Goal: Task Accomplishment & Management: Complete application form

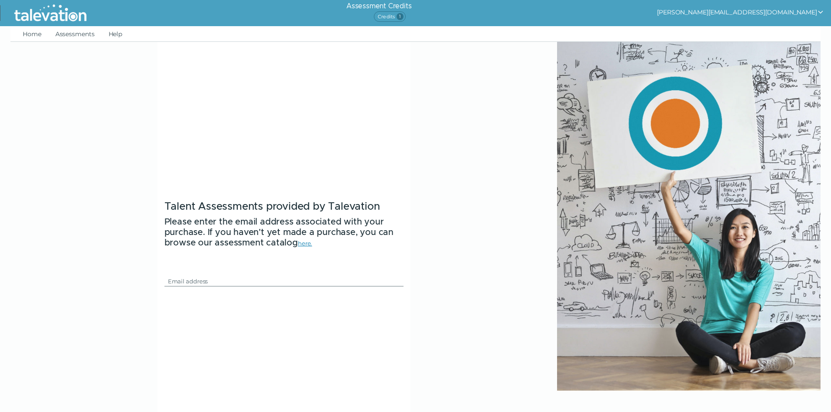
click at [760, 13] on button "[PERSON_NAME][EMAIL_ADDRESS][DOMAIN_NAME]" at bounding box center [740, 12] width 167 height 10
click at [744, 30] on div "Sign out" at bounding box center [718, 29] width 51 height 10
click at [58, 14] on img at bounding box center [50, 13] width 80 height 22
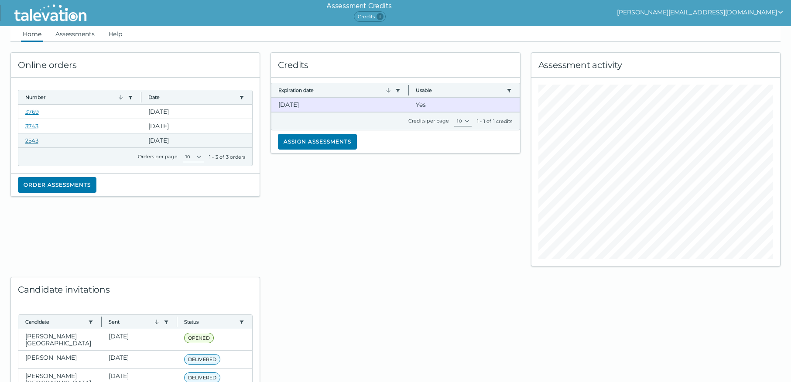
click at [34, 140] on link "2543" at bounding box center [31, 140] width 13 height 7
click at [66, 35] on link "Assessments" at bounding box center [75, 34] width 43 height 16
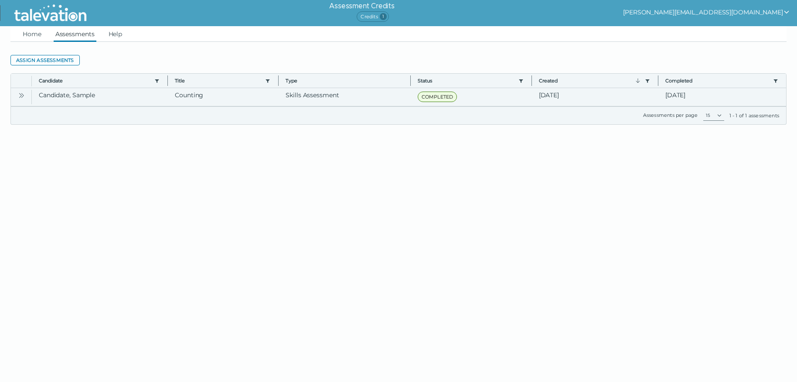
click at [23, 94] on icon "Open" at bounding box center [21, 95] width 7 height 7
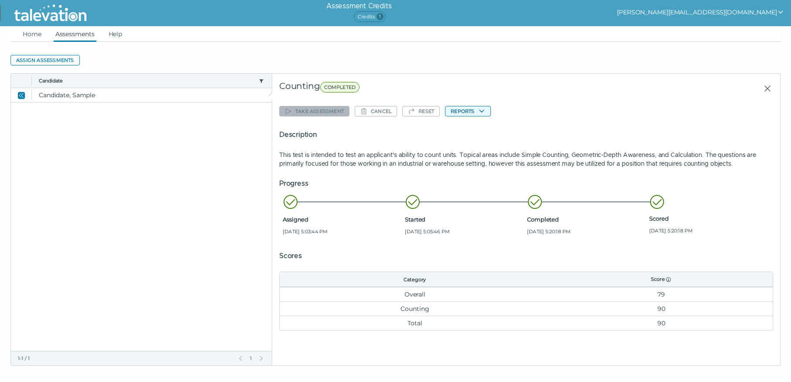
click at [481, 113] on icon "button" at bounding box center [481, 111] width 7 height 7
click at [20, 95] on icon "Close" at bounding box center [20, 95] width 3 height 5
click at [77, 36] on link "Assessments" at bounding box center [75, 34] width 43 height 16
click at [766, 91] on icon "Close" at bounding box center [767, 88] width 10 height 10
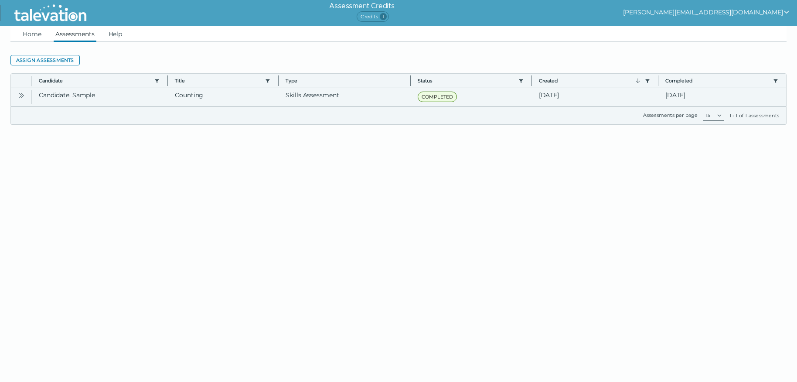
click at [21, 94] on icon "Open" at bounding box center [21, 95] width 7 height 7
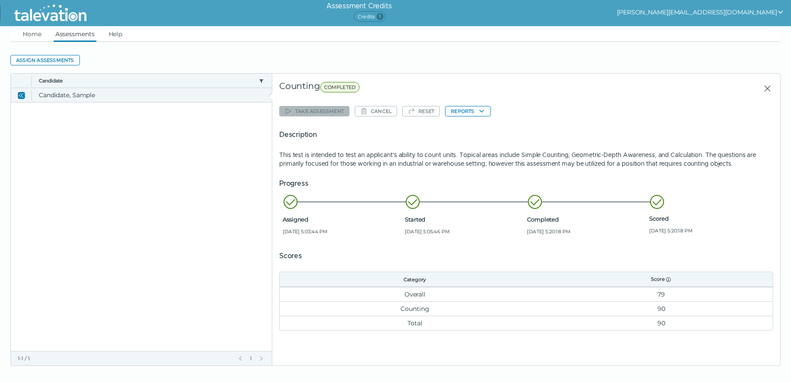
click at [18, 94] on icon "Close" at bounding box center [21, 95] width 7 height 7
click at [763, 87] on icon "Close" at bounding box center [767, 88] width 10 height 10
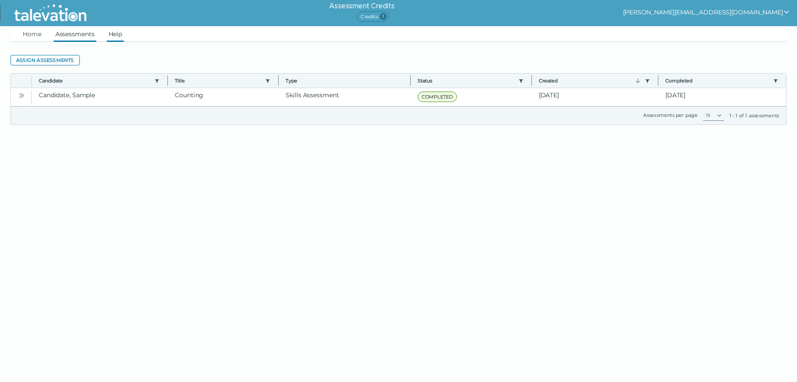
click at [111, 36] on link "Help" at bounding box center [115, 34] width 17 height 16
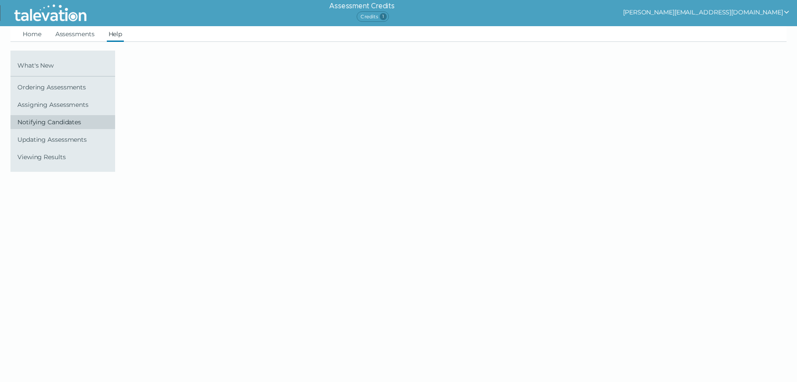
click at [58, 121] on span "Notifying Candidates" at bounding box center [64, 122] width 94 height 7
click at [51, 143] on link "Updating Assessments" at bounding box center [62, 140] width 105 height 14
click at [44, 159] on span "Viewing Results" at bounding box center [64, 157] width 94 height 7
click at [62, 89] on span "Ordering Assessments" at bounding box center [64, 87] width 94 height 7
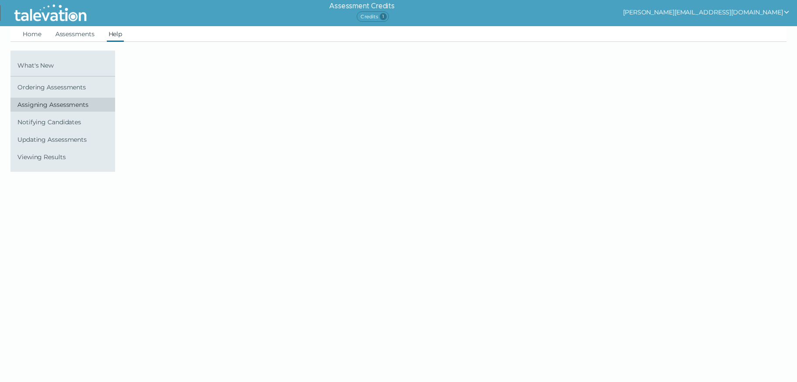
click at [58, 102] on span "Assigning Assessments" at bounding box center [64, 104] width 94 height 7
click at [744, 11] on button "kimberley@talevation.com" at bounding box center [706, 12] width 167 height 10
click at [711, 33] on div "Sign out" at bounding box center [684, 29] width 51 height 10
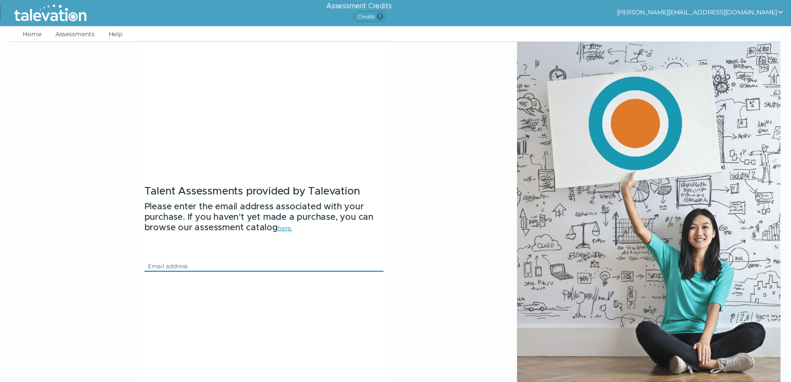
click at [163, 266] on input "Email" at bounding box center [258, 266] width 229 height 10
click at [476, 220] on div "Talent Assessments provided by Talevation Please enter the email address associ…" at bounding box center [395, 233] width 770 height 382
click at [720, 8] on button "[PERSON_NAME][EMAIL_ADDRESS][DOMAIN_NAME]" at bounding box center [700, 12] width 167 height 10
click at [721, 8] on button "[PERSON_NAME][EMAIL_ADDRESS][DOMAIN_NAME]" at bounding box center [700, 12] width 167 height 10
click at [731, 9] on button "[PERSON_NAME][EMAIL_ADDRESS][DOMAIN_NAME]" at bounding box center [700, 12] width 167 height 10
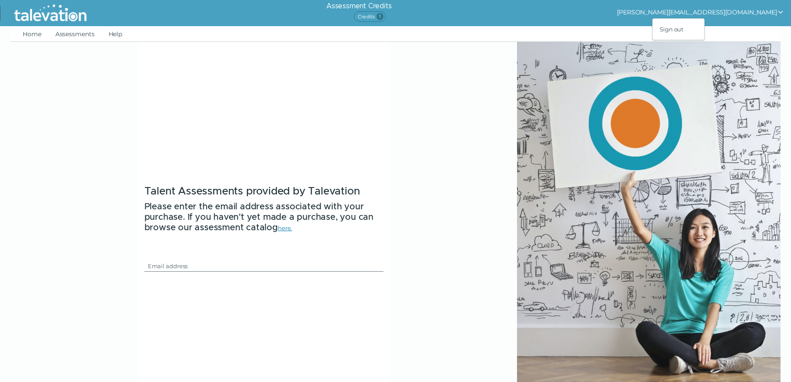
click at [36, 17] on img at bounding box center [50, 13] width 80 height 22
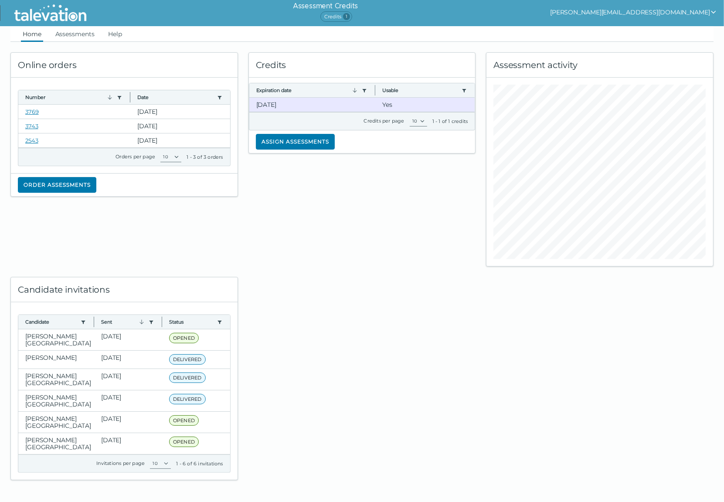
drag, startPoint x: 571, startPoint y: 0, endPoint x: 461, endPoint y: 308, distance: 327.2
click at [461, 308] on div at bounding box center [362, 373] width 238 height 214
click at [41, 232] on div "Online orders Number Use left or right key to resize the column Date Use left o…" at bounding box center [124, 154] width 238 height 225
click at [483, 47] on div "Assessment activity" at bounding box center [600, 154] width 238 height 225
click at [291, 142] on button "Assign assessments" at bounding box center [295, 142] width 79 height 16
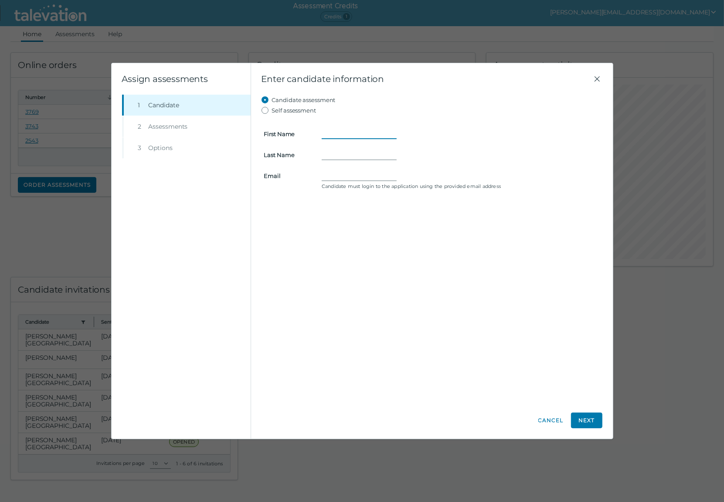
click at [338, 131] on input "First Name" at bounding box center [359, 134] width 75 height 10
type input "Kim"
type input "Neal"
type input "kimberneal@gmail.com"
click at [573, 382] on button "Next" at bounding box center [586, 421] width 31 height 16
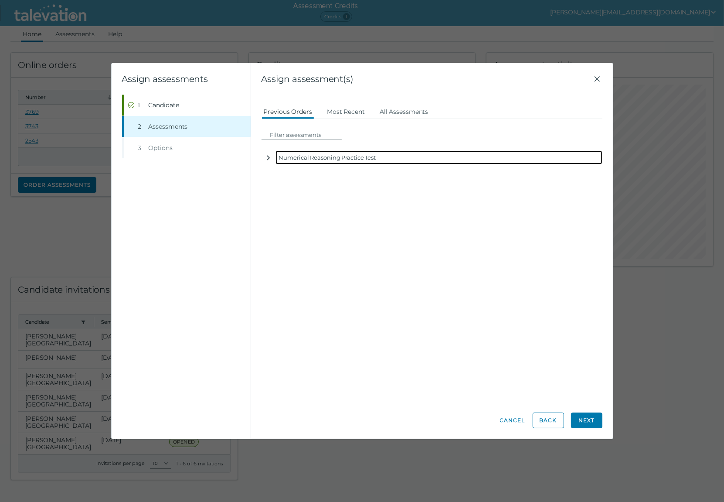
click at [268, 161] on button "button" at bounding box center [269, 157] width 14 height 14
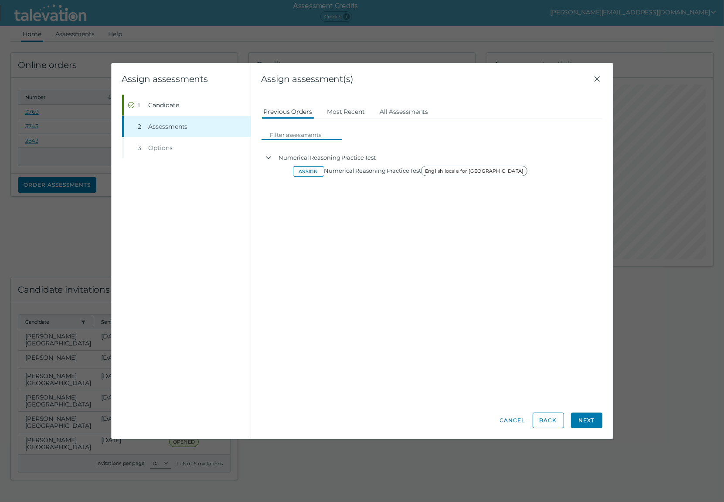
click at [297, 136] on input at bounding box center [304, 135] width 75 height 10
click at [408, 110] on button "All Assessments" at bounding box center [404, 111] width 53 height 16
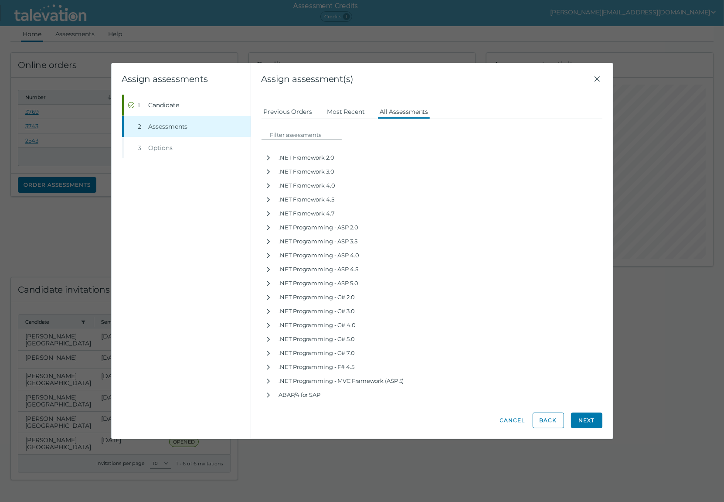
click at [518, 42] on div "Beginning of Modal Content Assign assessments Step 1 Candidate Step 2 Assessmen…" at bounding box center [362, 251] width 724 height 502
click at [297, 116] on button "Previous Orders" at bounding box center [288, 111] width 53 height 16
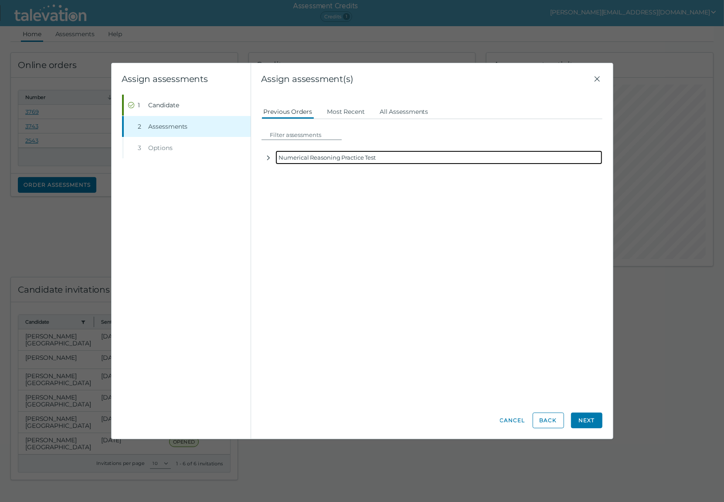
click at [294, 154] on div "Numerical Reasoning Practice Test" at bounding box center [439, 157] width 327 height 14
click at [267, 158] on icon "button" at bounding box center [268, 157] width 7 height 7
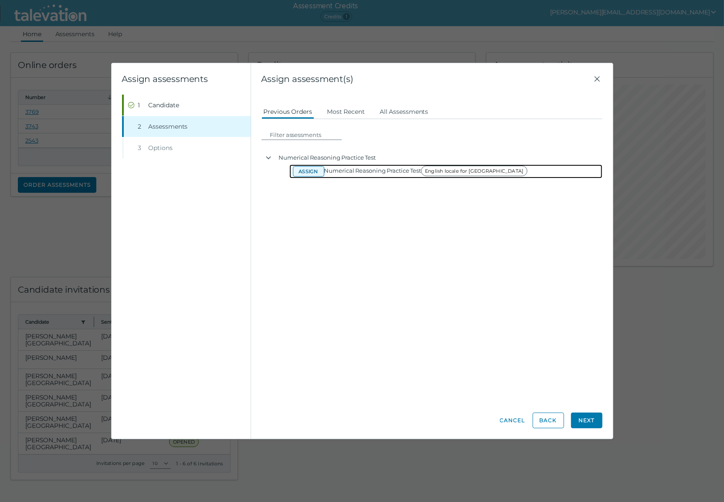
click at [304, 174] on button "Assign" at bounding box center [308, 171] width 31 height 10
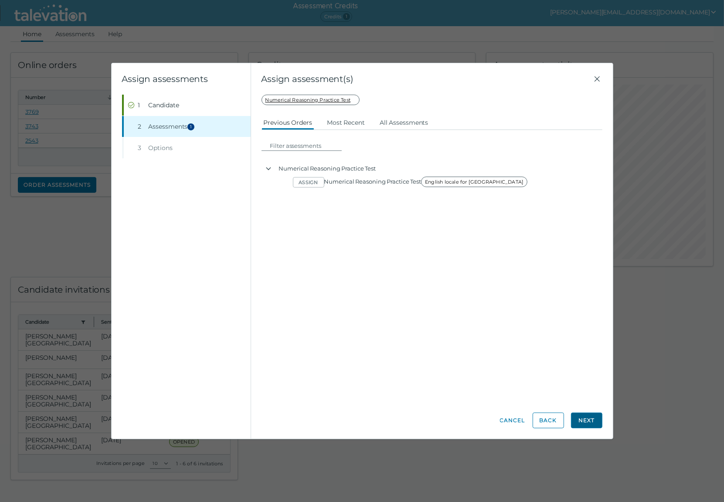
click at [573, 382] on button "Next" at bounding box center [586, 421] width 31 height 16
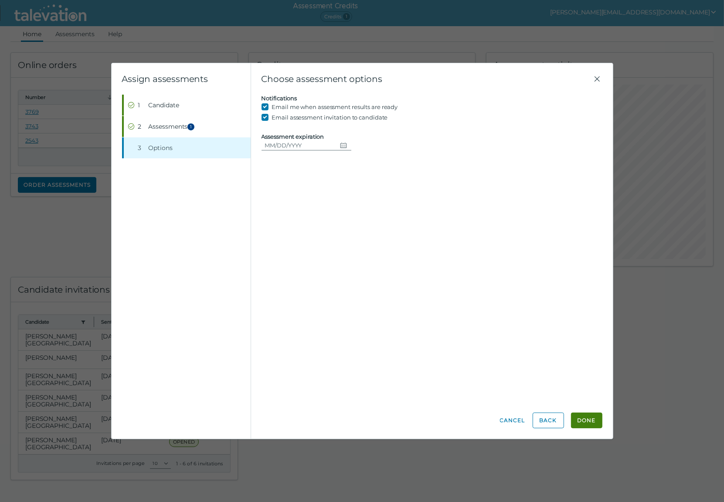
click at [570, 32] on div "Beginning of Modal Content Assign assessments Step 1 Candidate Step 2 Assessmen…" at bounding box center [362, 251] width 724 height 502
click at [515, 382] on button "Cancel" at bounding box center [513, 421] width 26 height 16
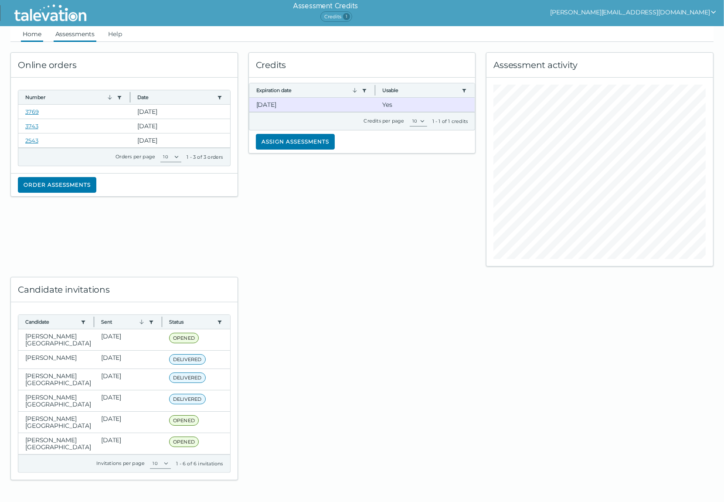
click at [74, 37] on link "Assessments" at bounding box center [75, 34] width 43 height 16
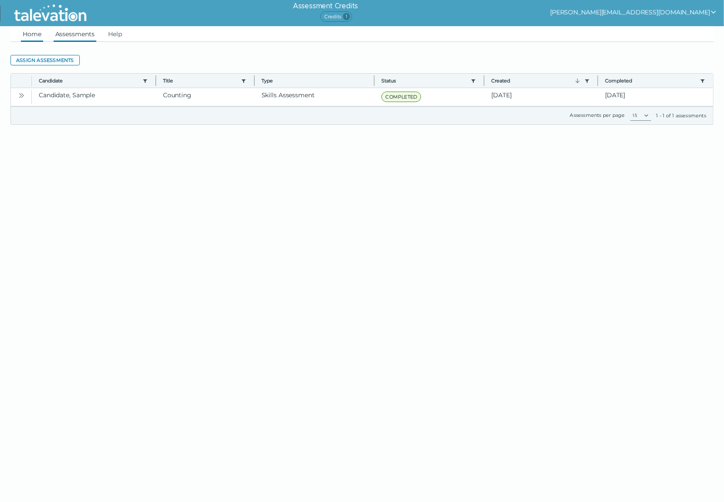
click at [38, 35] on link "Home" at bounding box center [32, 34] width 22 height 16
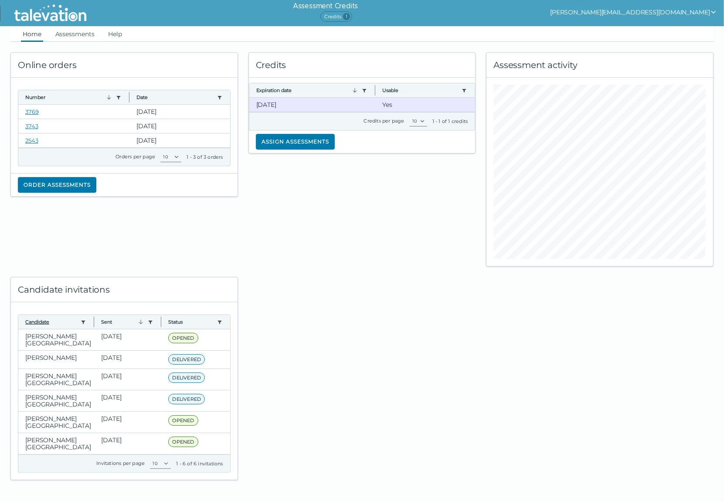
click at [35, 322] on button "Candidate" at bounding box center [51, 321] width 52 height 7
click at [350, 18] on span "1" at bounding box center [346, 16] width 7 height 7
click at [83, 32] on link "Assessments" at bounding box center [75, 34] width 43 height 16
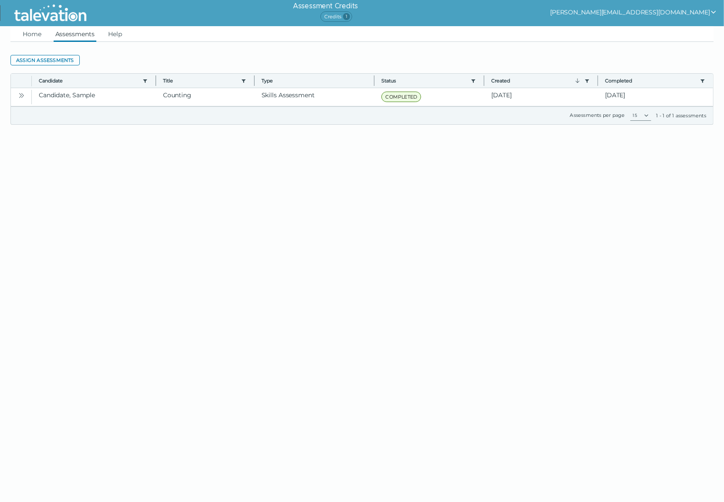
click at [322, 47] on clr-datagrid "Assign assessments Toggle more row content Candidate Use left or right key to r…" at bounding box center [362, 83] width 704 height 83
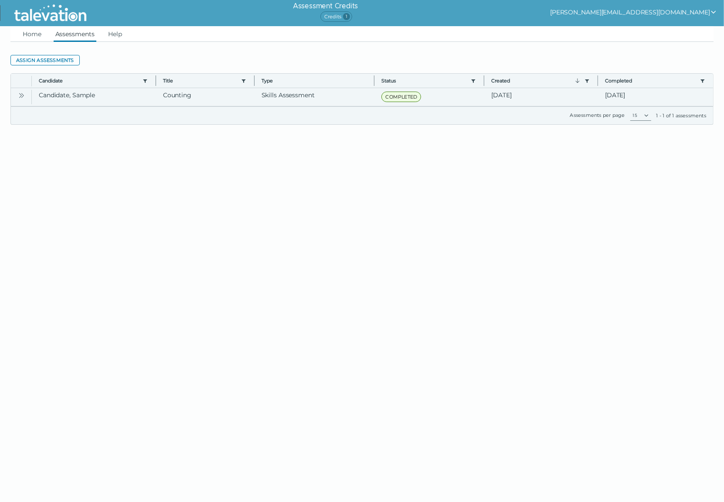
click at [20, 97] on icon "Open" at bounding box center [21, 95] width 7 height 7
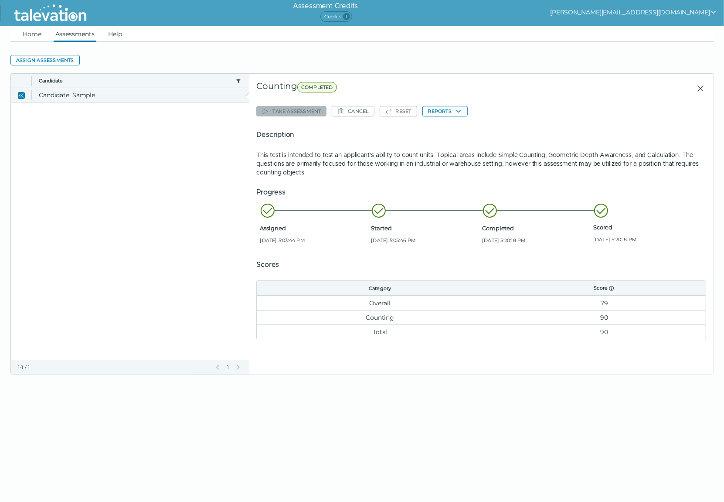
click at [18, 98] on icon "Close" at bounding box center [21, 95] width 7 height 7
click at [573, 85] on icon "Close" at bounding box center [701, 88] width 10 height 10
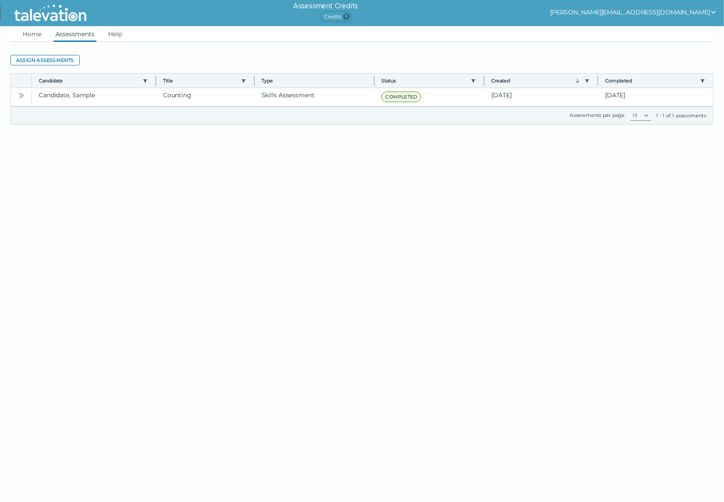
click at [568, 53] on clr-dg-action-bar "Assign assessments" at bounding box center [362, 60] width 704 height 16
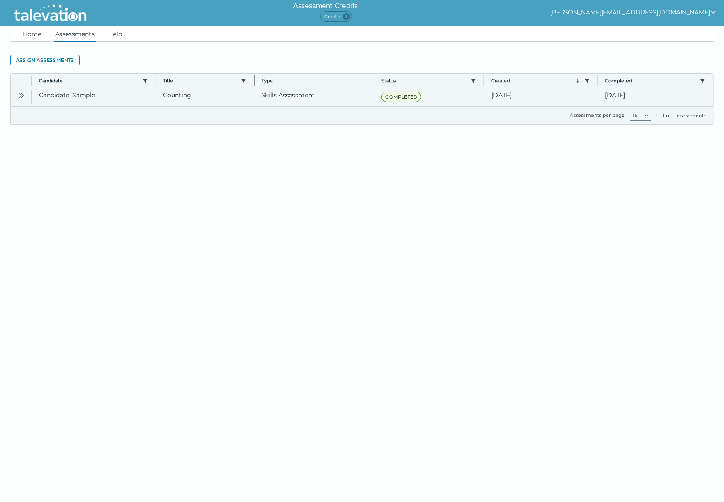
click at [24, 95] on icon "Open" at bounding box center [21, 95] width 7 height 7
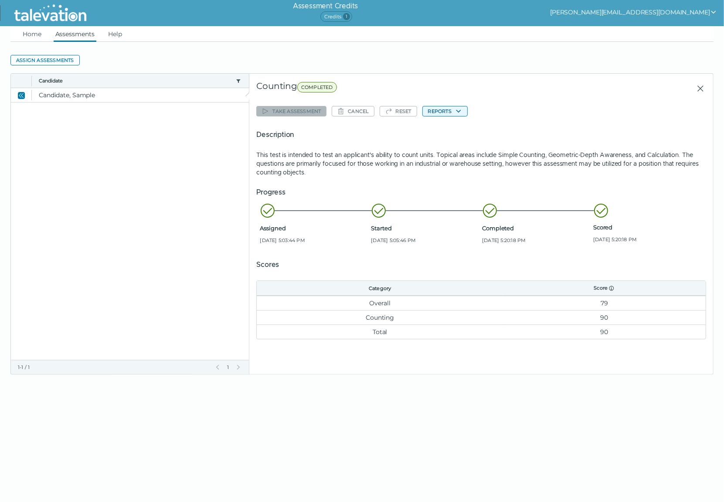
click at [451, 110] on button "Reports" at bounding box center [445, 111] width 45 height 10
click at [38, 36] on link "Home" at bounding box center [32, 34] width 22 height 16
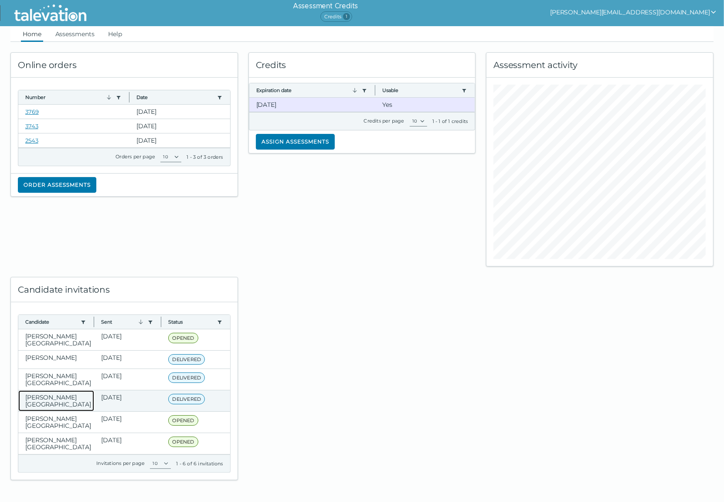
click at [54, 382] on clr-dg-cell "[PERSON_NAME][GEOGRAPHIC_DATA]" at bounding box center [56, 400] width 76 height 21
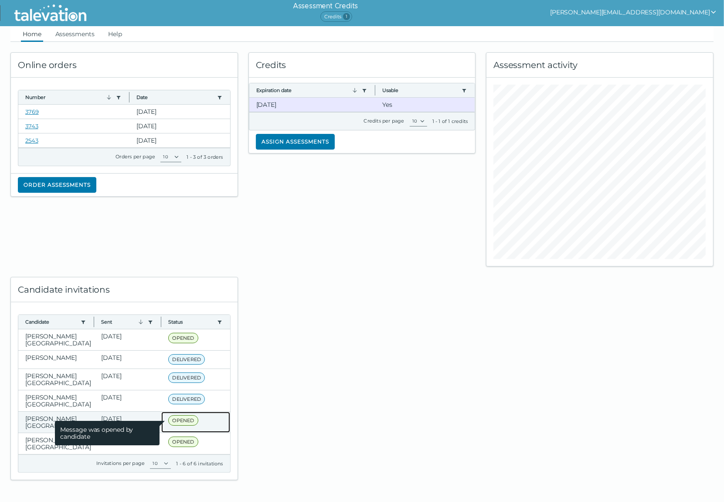
click at [186, 382] on span "OPENED" at bounding box center [183, 420] width 30 height 10
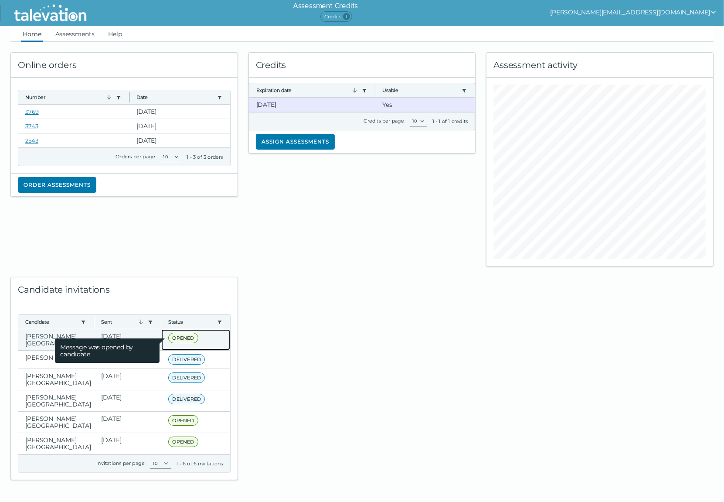
click at [180, 336] on span "OPENED" at bounding box center [183, 338] width 30 height 10
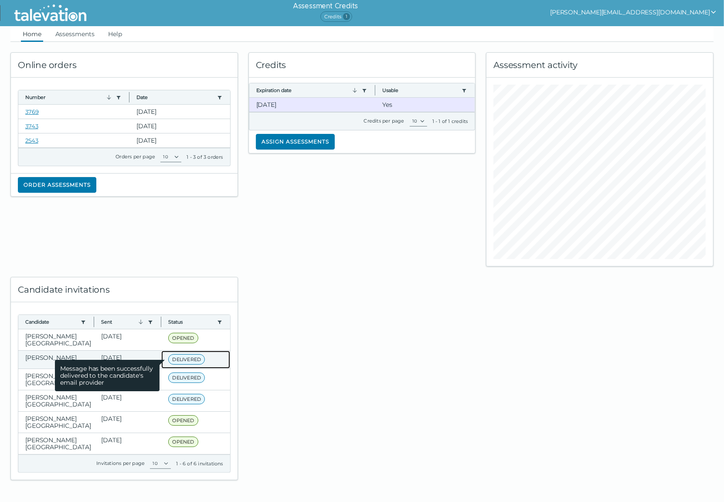
click at [178, 356] on span "DELIVERED" at bounding box center [186, 359] width 37 height 10
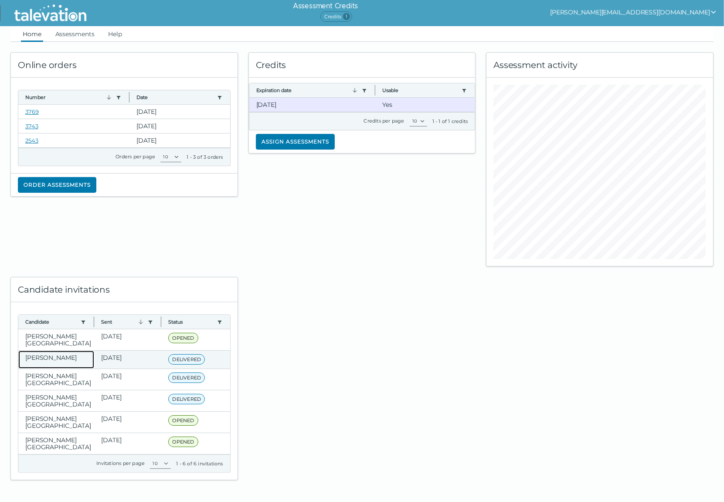
click at [35, 354] on clr-dg-cell "[PERSON_NAME]" at bounding box center [56, 360] width 76 height 18
click at [573, 47] on div "Assessment activity" at bounding box center [600, 154] width 238 height 225
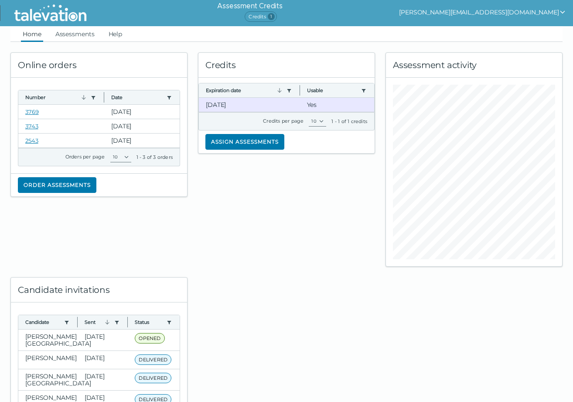
drag, startPoint x: 708, startPoint y: 0, endPoint x: 274, endPoint y: 253, distance: 501.9
click at [274, 253] on div "Credits Expiration date Use left or right key to resize the column Usable Use l…" at bounding box center [287, 154] width 188 height 225
click at [92, 31] on link "Assessments" at bounding box center [75, 34] width 43 height 16
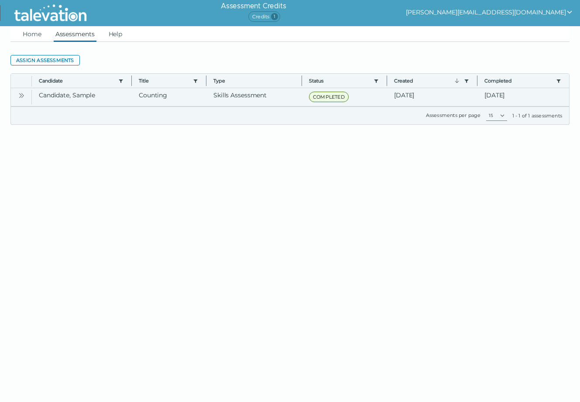
click at [24, 96] on icon "Open" at bounding box center [21, 95] width 7 height 7
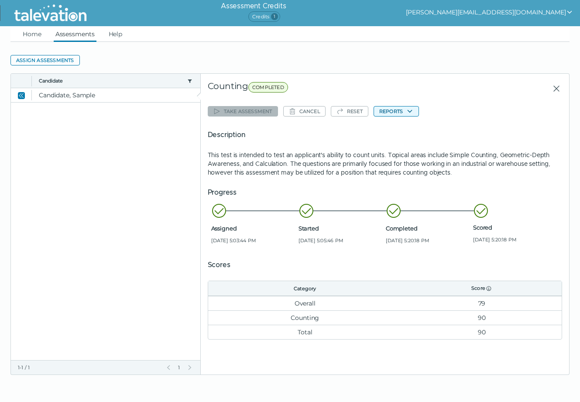
click at [396, 111] on button "Reports" at bounding box center [395, 111] width 45 height 10
click at [393, 127] on button "Counting" at bounding box center [399, 128] width 51 height 10
click at [364, 159] on p "This test is intended to test an applicant's ability to count units. Topical ar…" at bounding box center [385, 163] width 354 height 26
click at [555, 89] on icon "Close" at bounding box center [556, 88] width 6 height 6
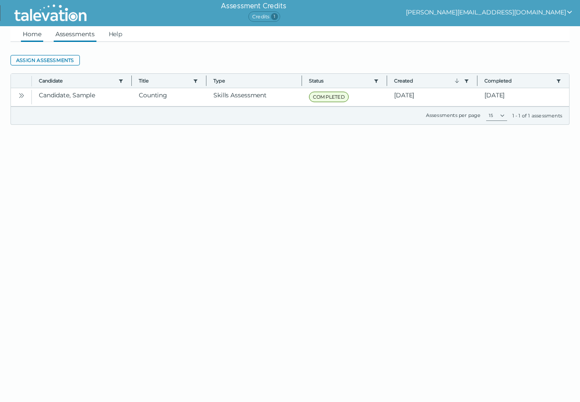
click at [29, 38] on link "Home" at bounding box center [32, 34] width 22 height 16
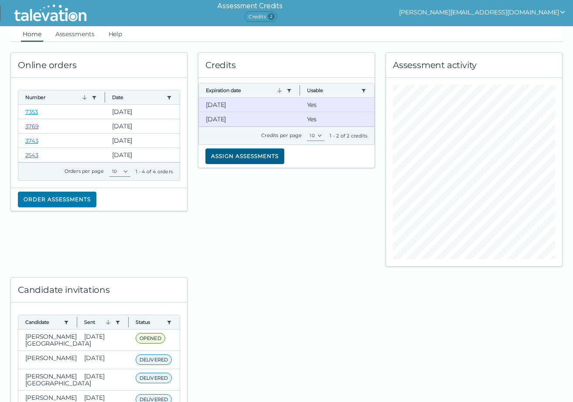
click at [231, 155] on button "Assign assessments" at bounding box center [244, 156] width 79 height 16
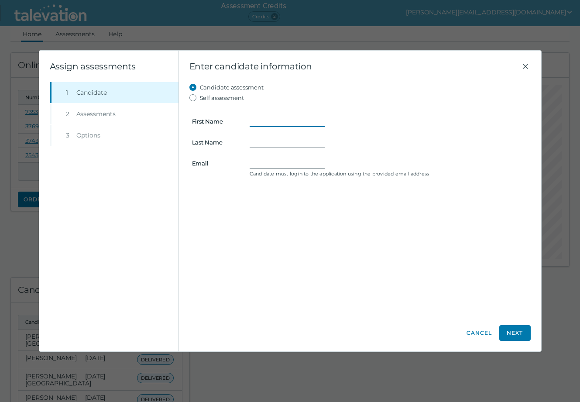
click at [265, 122] on input "First Name" at bounding box center [286, 121] width 75 height 10
type input "Sample"
type input "Candiate"
type input "sample@talevATA"
click at [304, 162] on input "sample@talevATA" at bounding box center [286, 163] width 75 height 10
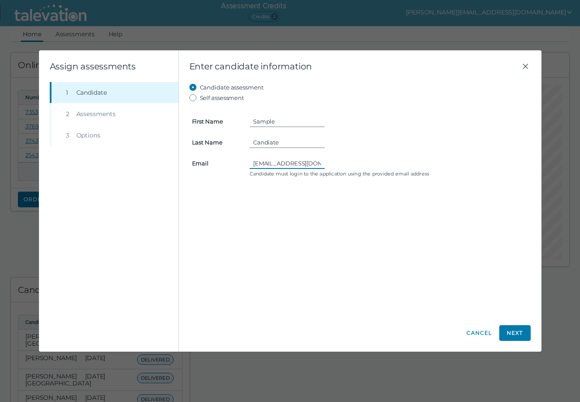
scroll to position [0, 3]
type input "sample@talevation.com"
click at [515, 334] on button "Next" at bounding box center [514, 333] width 31 height 16
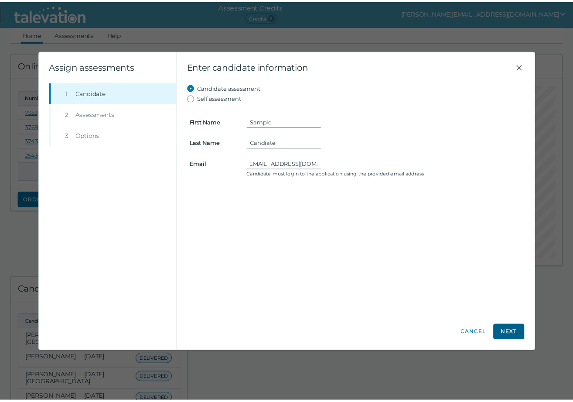
scroll to position [0, 0]
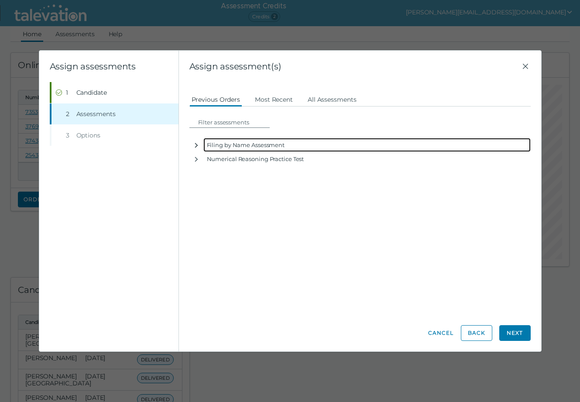
click at [196, 146] on icon "button" at bounding box center [196, 145] width 7 height 7
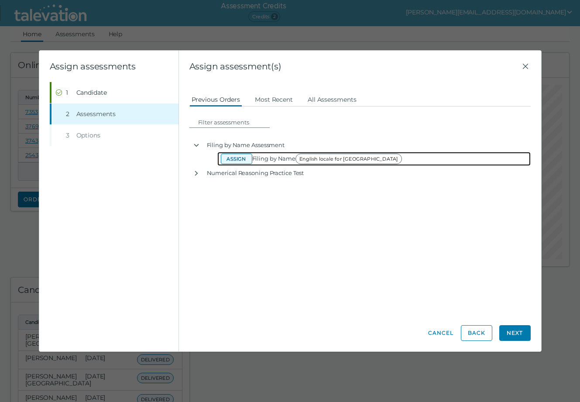
click at [227, 159] on button "Assign" at bounding box center [236, 159] width 31 height 10
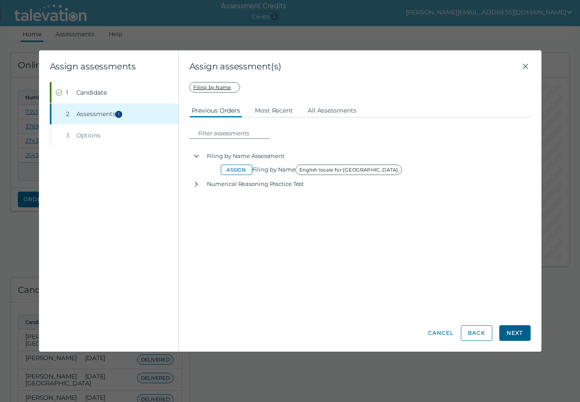
click at [514, 332] on button "Next" at bounding box center [514, 333] width 31 height 16
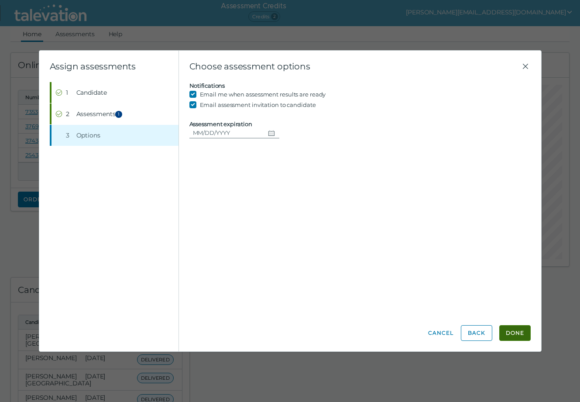
click at [517, 334] on button "Done" at bounding box center [514, 333] width 31 height 16
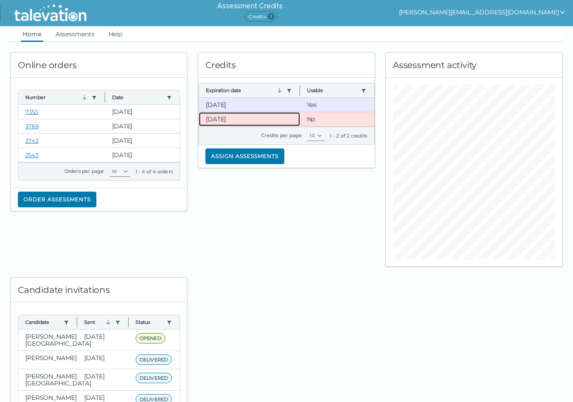
click at [271, 122] on clr-dg-cell "9-15-2025" at bounding box center [249, 119] width 101 height 14
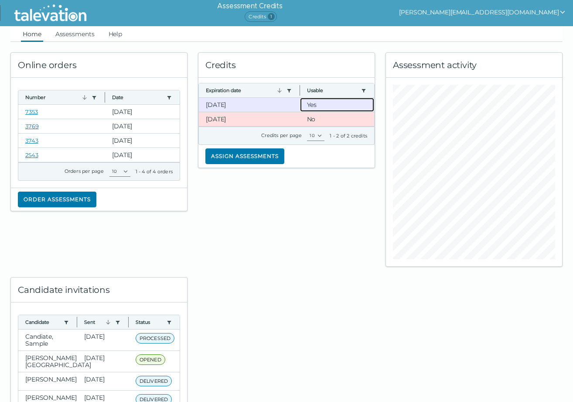
click at [315, 107] on clr-dg-cell "Yes" at bounding box center [337, 105] width 75 height 14
click at [310, 117] on clr-dg-cell "No" at bounding box center [337, 119] width 75 height 14
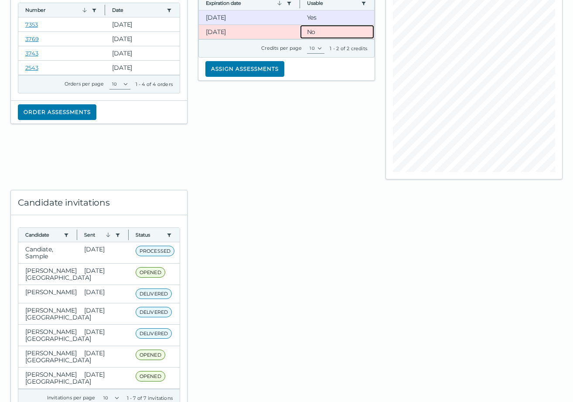
scroll to position [127, 0]
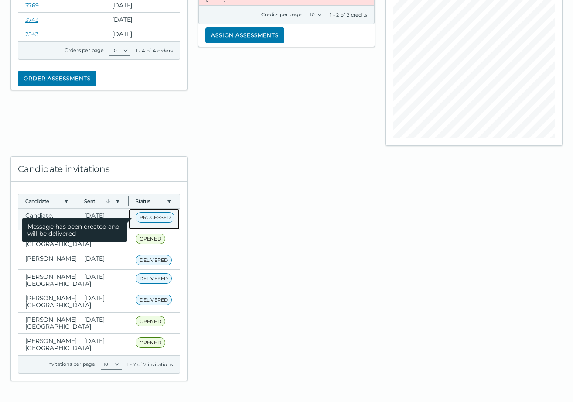
click at [40, 218] on span "Message has been created and will be delivered" at bounding box center [74, 230] width 105 height 24
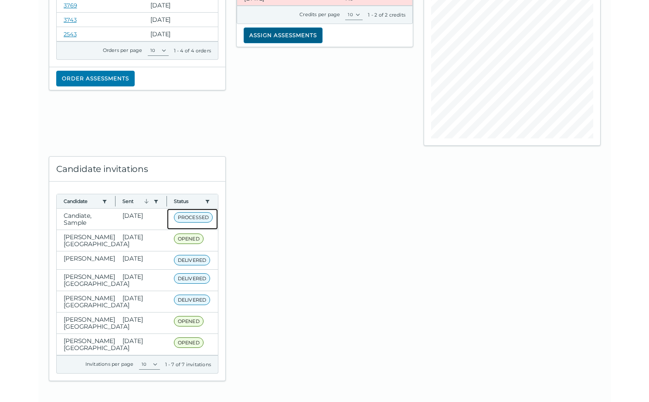
scroll to position [0, 0]
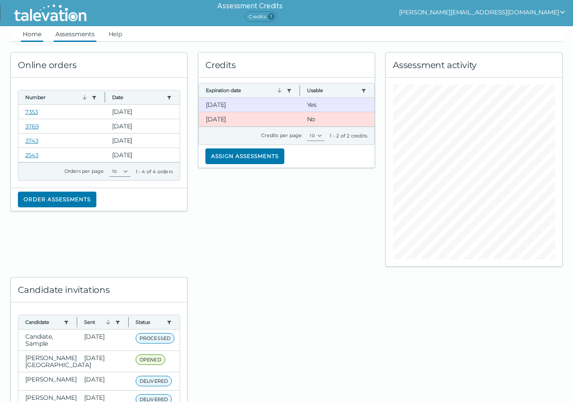
click at [79, 27] on link "Assessments" at bounding box center [75, 34] width 43 height 16
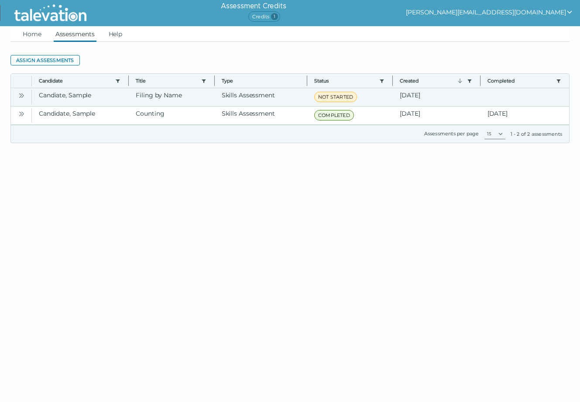
click at [24, 95] on icon "Open" at bounding box center [21, 95] width 7 height 7
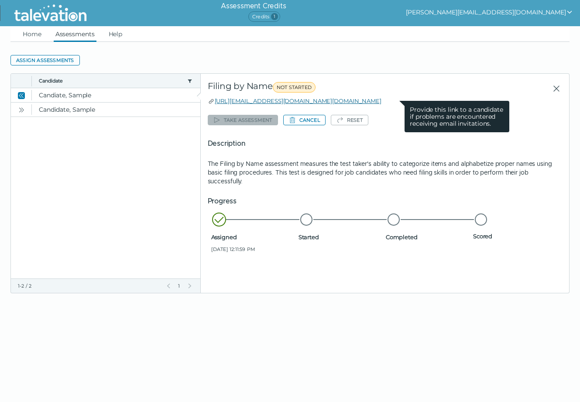
click at [259, 102] on link "https://candidate.talevation.com/?email=sample@talevation.com" at bounding box center [298, 100] width 167 height 7
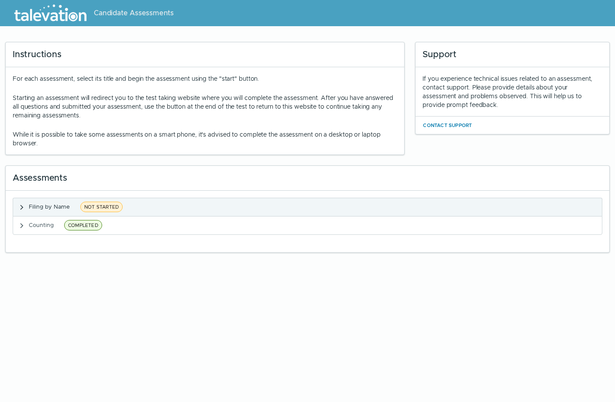
click at [20, 205] on icon "button" at bounding box center [21, 207] width 7 height 7
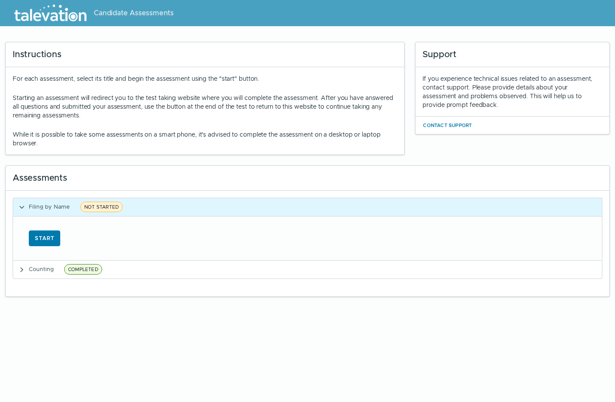
click at [24, 302] on html "Candidate Assessments Instructions For each assessment, select its title and be…" at bounding box center [307, 151] width 615 height 302
click at [49, 240] on button "Start" at bounding box center [44, 238] width 31 height 16
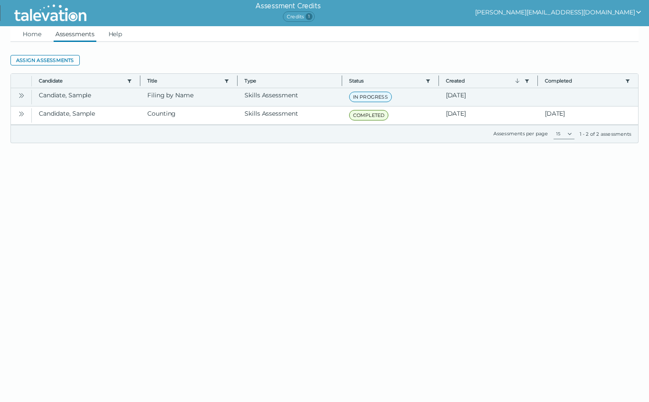
click at [20, 96] on icon "Open" at bounding box center [21, 95] width 7 height 7
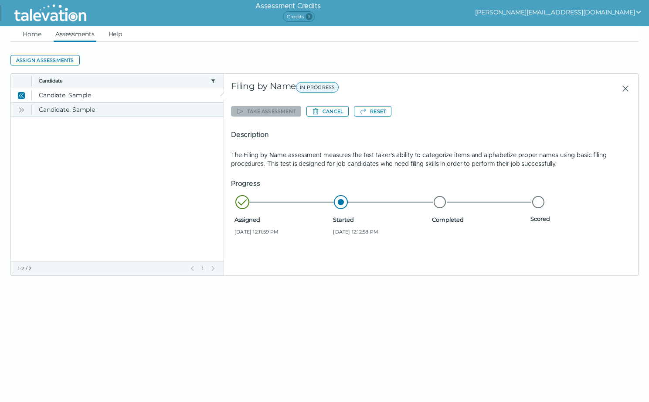
click at [22, 108] on icon "Open" at bounding box center [22, 109] width 3 height 5
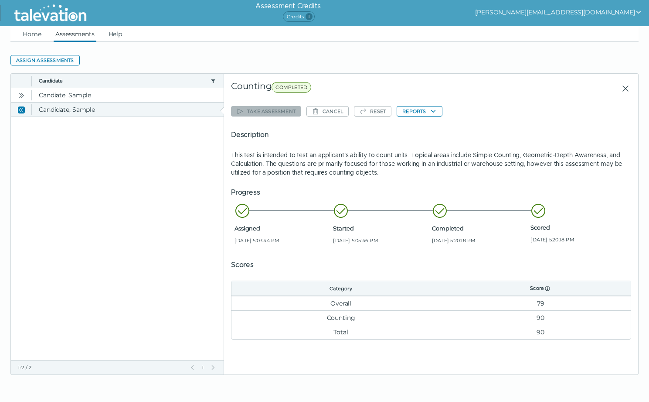
click at [22, 108] on icon "Close" at bounding box center [21, 109] width 7 height 7
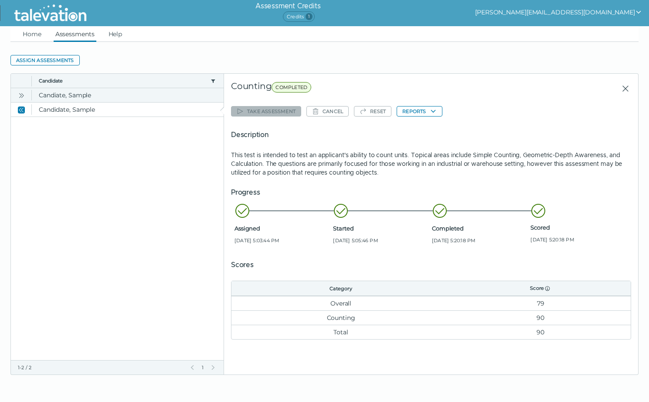
click at [23, 93] on icon "Open" at bounding box center [21, 95] width 7 height 7
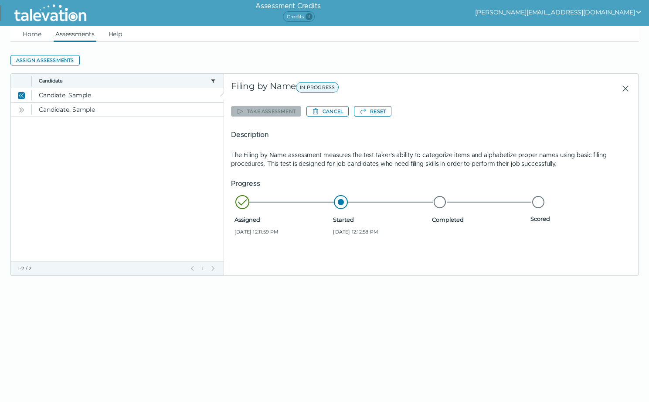
click at [626, 87] on icon "Close" at bounding box center [626, 88] width 10 height 10
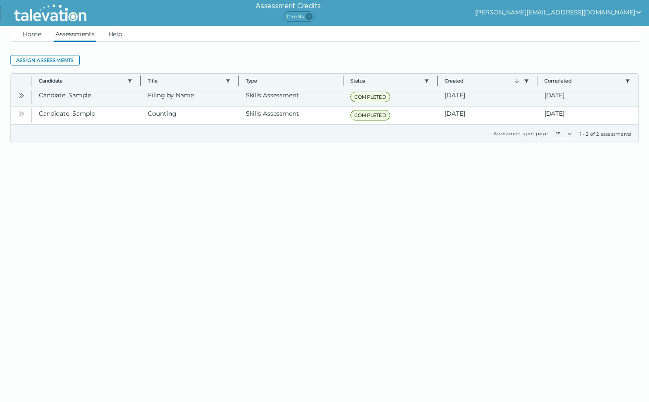
click at [23, 96] on icon "Open" at bounding box center [21, 95] width 7 height 7
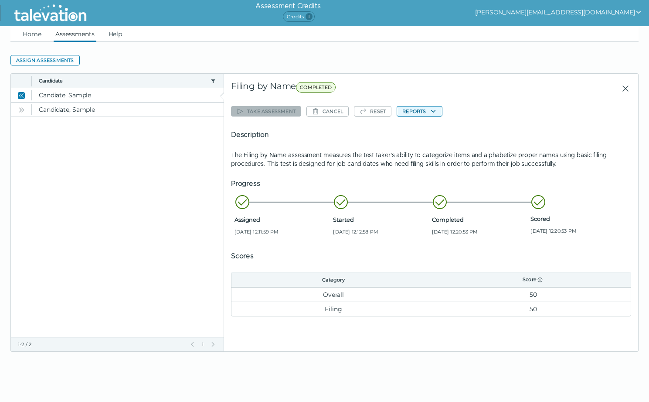
click at [422, 113] on button "Reports" at bounding box center [419, 111] width 45 height 10
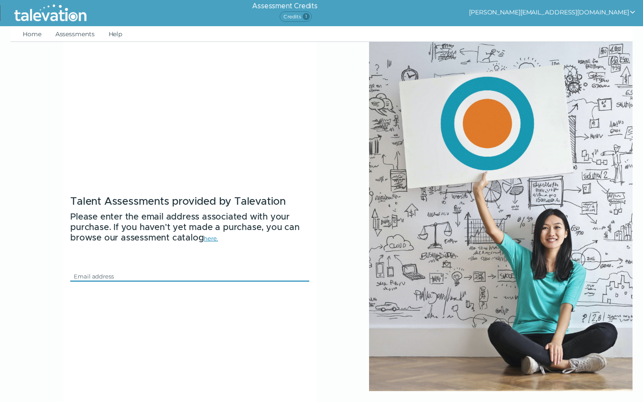
click at [150, 280] on input "Email" at bounding box center [184, 276] width 229 height 10
type input "[PERSON_NAME][EMAIL_ADDRESS][DOMAIN_NAME]"
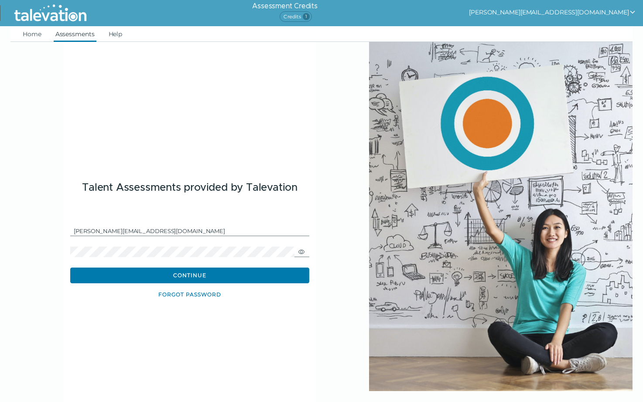
click at [70, 34] on link "Assessments" at bounding box center [75, 34] width 43 height 16
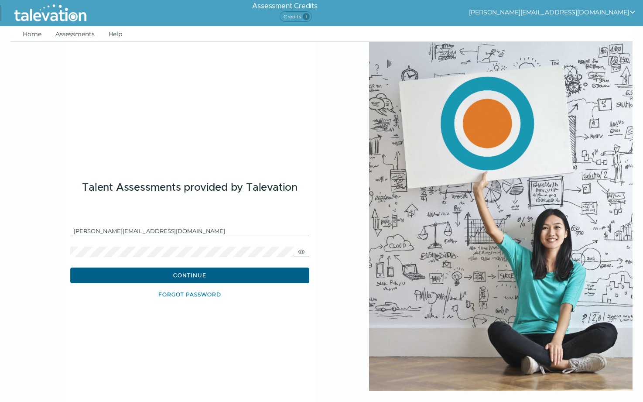
click at [174, 276] on button "Continue" at bounding box center [189, 275] width 239 height 16
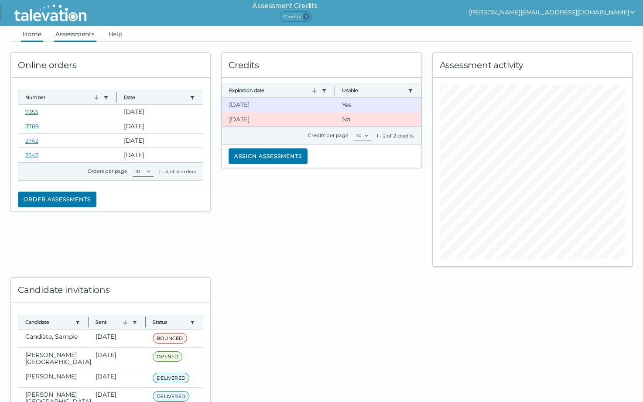
click at [74, 30] on link "Assessments" at bounding box center [75, 34] width 43 height 16
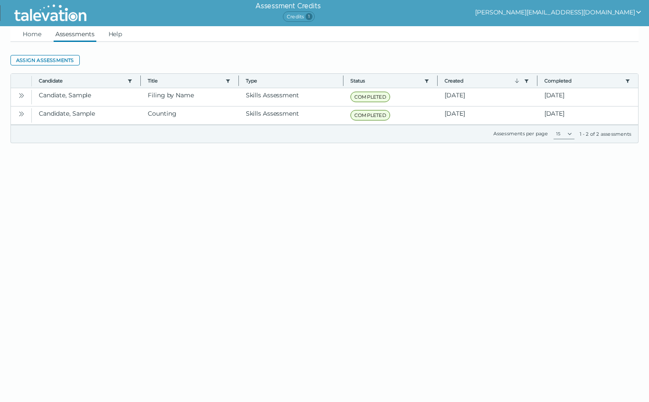
click at [5, 164] on html "Assessment Credits Credits 1 kimberley@talevation.com Home Assessments Help Ass…" at bounding box center [324, 82] width 649 height 164
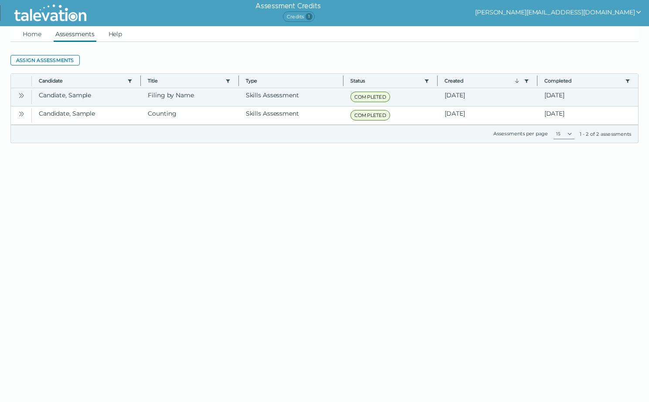
click at [23, 99] on icon "Open" at bounding box center [21, 95] width 7 height 7
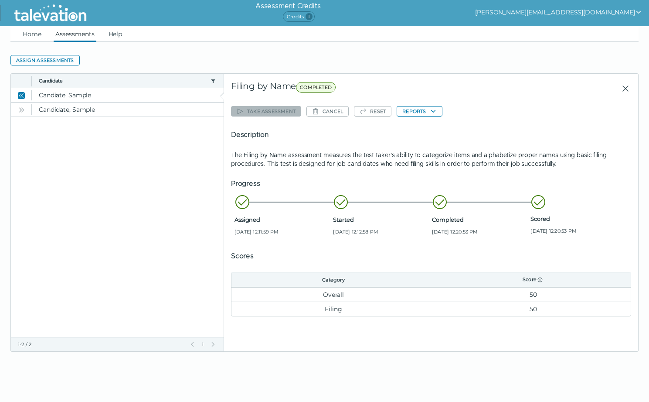
click at [4, 204] on div "Home Assessments Help Assign assessments Toggle more row content Candidate Titl…" at bounding box center [324, 188] width 649 height 325
click at [21, 179] on clr-dg-placeholder at bounding box center [117, 226] width 213 height 220
click at [58, 61] on button "Assign assessments" at bounding box center [44, 60] width 69 height 10
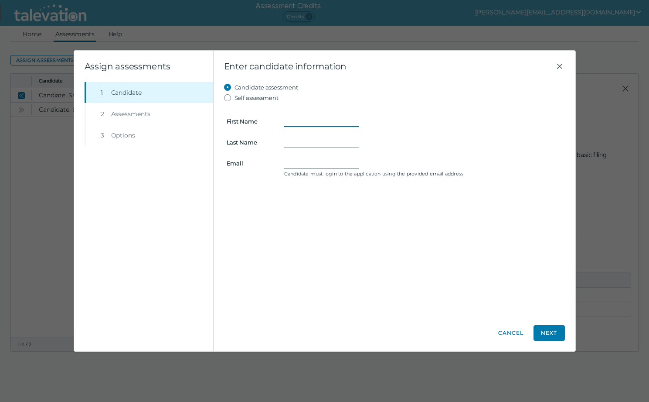
click at [295, 121] on input "First Name" at bounding box center [321, 121] width 75 height 10
type input "K"
type input "Sample"
type input "Candidate"
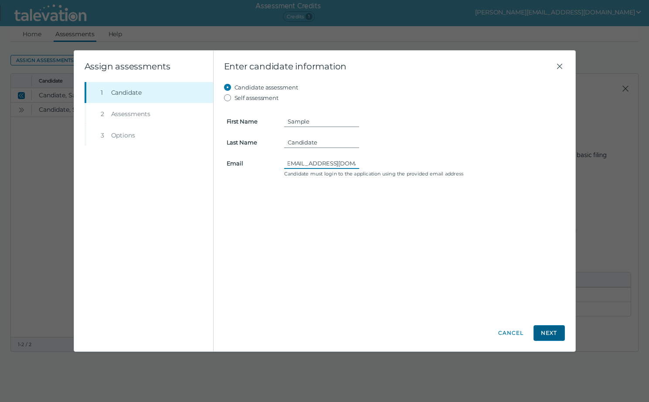
type input "sample@talevation.com"
click at [561, 335] on button "Next" at bounding box center [549, 333] width 31 height 16
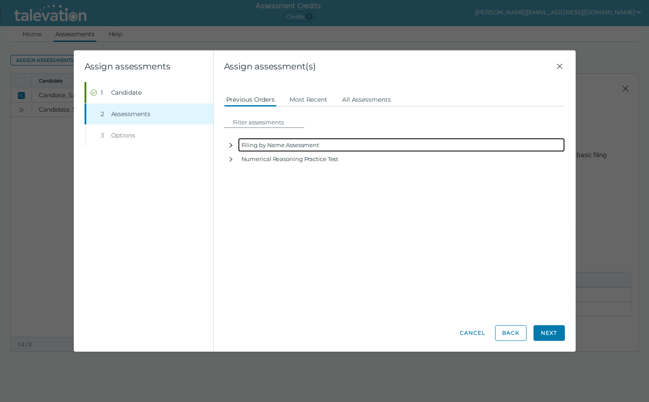
click at [231, 144] on icon "button" at bounding box center [231, 145] width 7 height 7
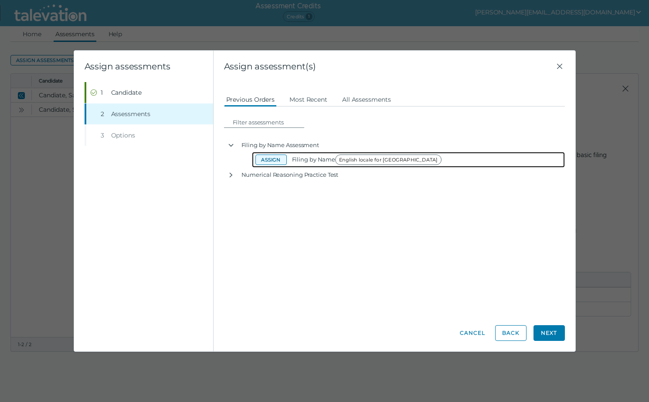
click at [272, 160] on button "Assign" at bounding box center [271, 159] width 31 height 10
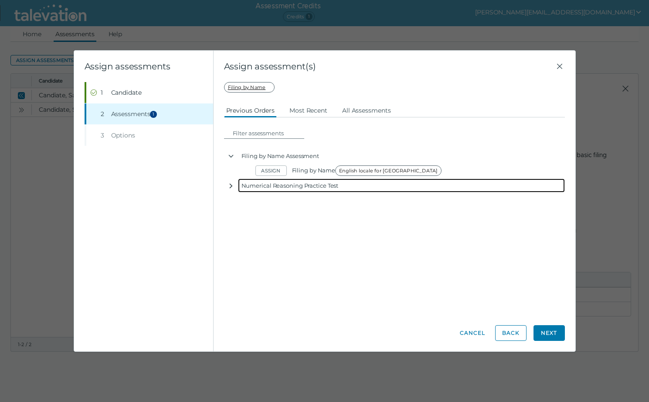
click at [231, 188] on icon "button" at bounding box center [231, 185] width 7 height 7
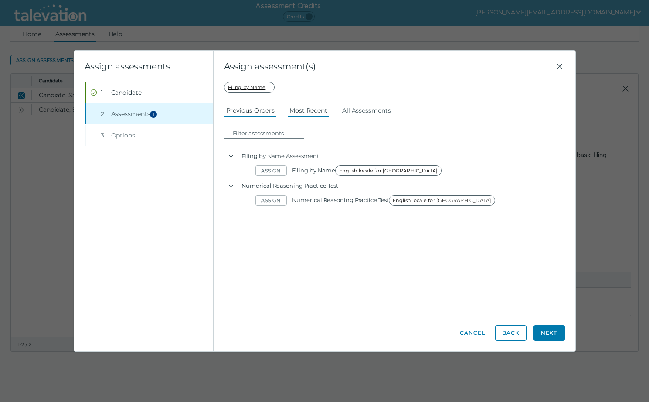
click at [315, 113] on button "Most Recent" at bounding box center [308, 110] width 42 height 16
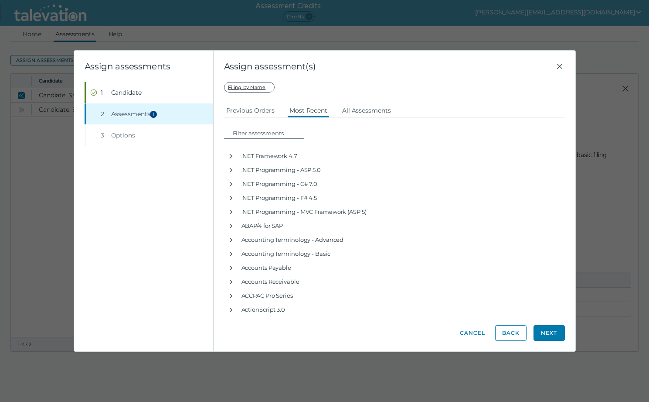
click at [232, 154] on icon "button" at bounding box center [231, 156] width 7 height 7
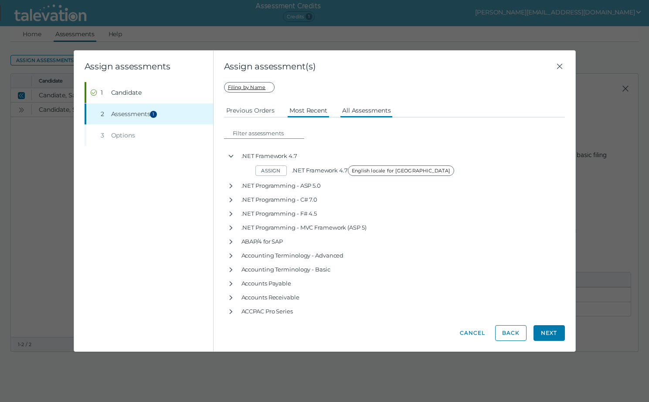
click at [363, 110] on button "All Assessments" at bounding box center [366, 110] width 53 height 16
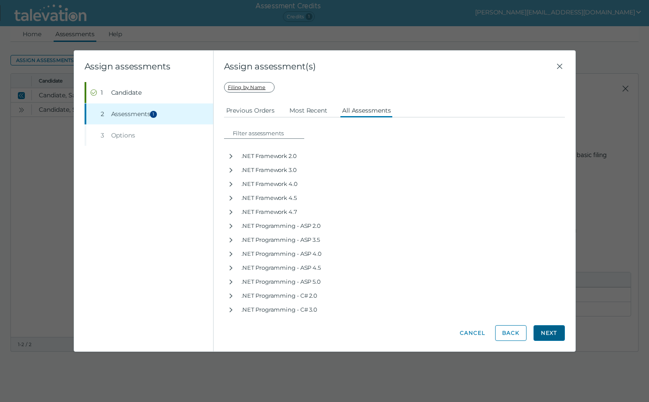
click at [549, 336] on button "Next" at bounding box center [549, 333] width 31 height 16
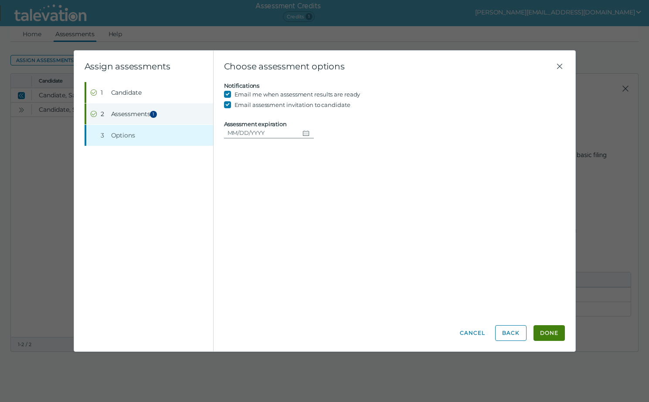
click at [156, 114] on span "1" at bounding box center [153, 114] width 7 height 7
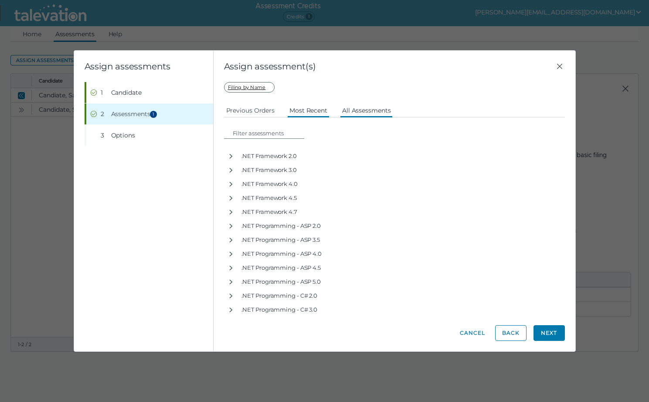
click at [311, 111] on button "Most Recent" at bounding box center [308, 110] width 42 height 16
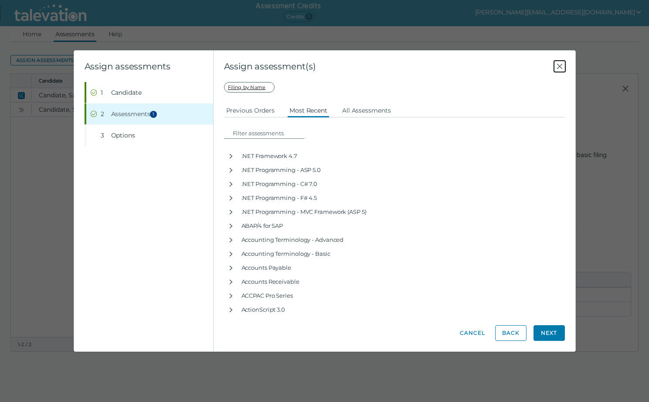
click at [560, 67] on icon "Close" at bounding box center [560, 66] width 10 height 10
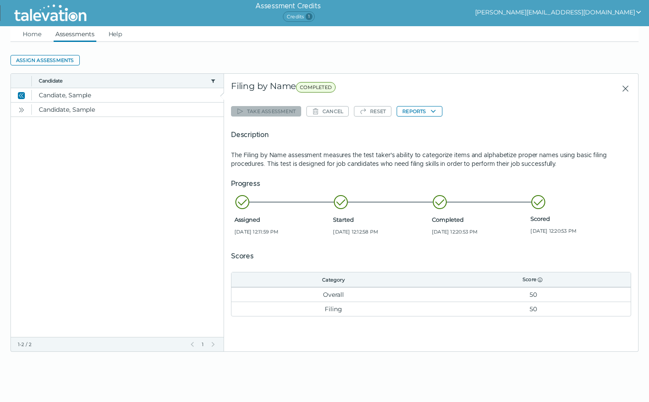
click at [555, 50] on clr-datagrid "Assign assessments Toggle more row content Candidate Title Type Status Created …" at bounding box center [324, 197] width 629 height 310
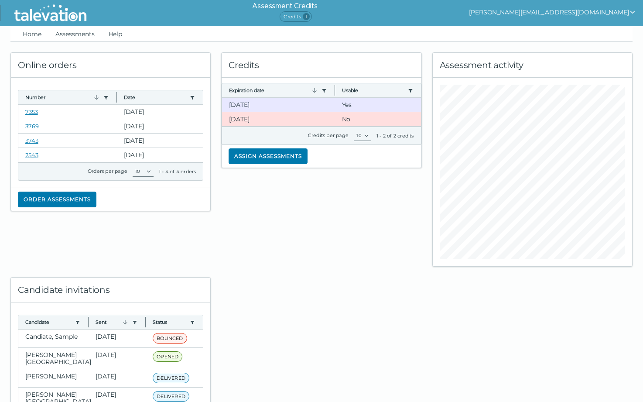
click at [493, 32] on ul "Home Assessments Help" at bounding box center [321, 34] width 622 height 16
click at [593, 12] on button "[PERSON_NAME][EMAIL_ADDRESS][DOMAIN_NAME]" at bounding box center [552, 12] width 167 height 10
click at [556, 33] on div "Sign out" at bounding box center [530, 29] width 51 height 10
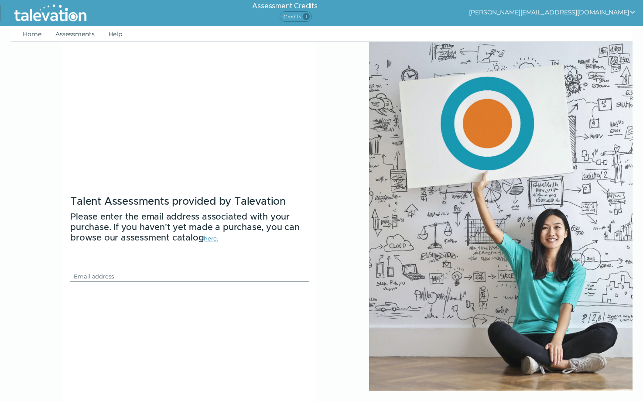
click at [600, 13] on button "[PERSON_NAME][EMAIL_ADDRESS][DOMAIN_NAME]" at bounding box center [552, 12] width 167 height 10
click at [556, 29] on div "Sign out" at bounding box center [530, 29] width 51 height 10
click at [58, 15] on img at bounding box center [50, 13] width 80 height 22
